Goal: Task Accomplishment & Management: Use online tool/utility

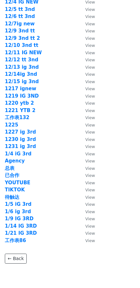
scroll to position [861, 0]
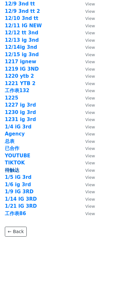
click at [12, 167] on strong "待触达" at bounding box center [12, 170] width 14 height 6
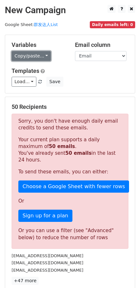
click at [36, 51] on link "Copy/paste..." at bounding box center [31, 56] width 39 height 10
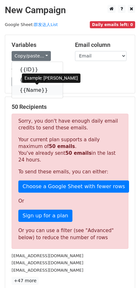
drag, startPoint x: 30, startPoint y: 89, endPoint x: 0, endPoint y: 94, distance: 30.6
click at [30, 90] on link "{{Name}}" at bounding box center [37, 90] width 51 height 10
